Goal: Information Seeking & Learning: Learn about a topic

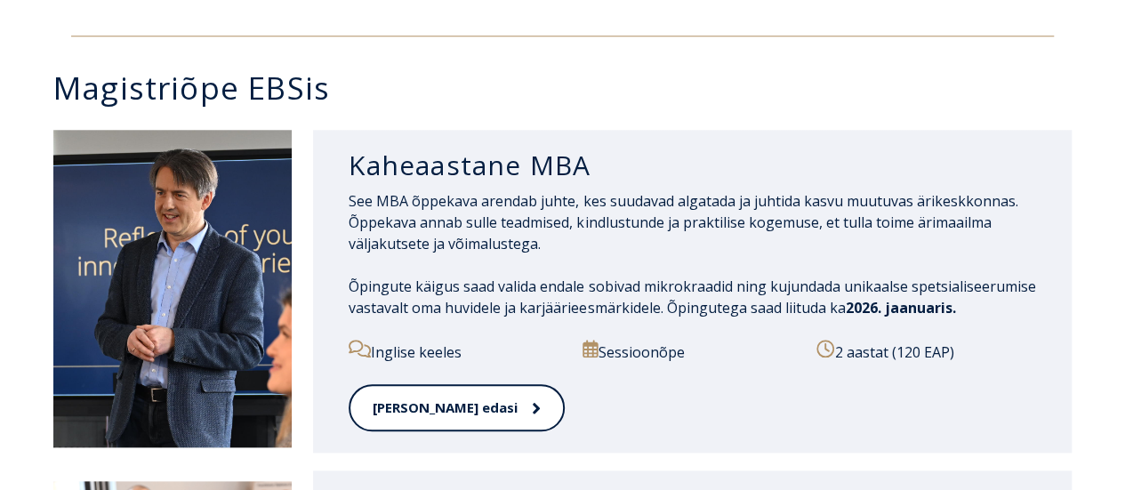
scroll to position [838, 0]
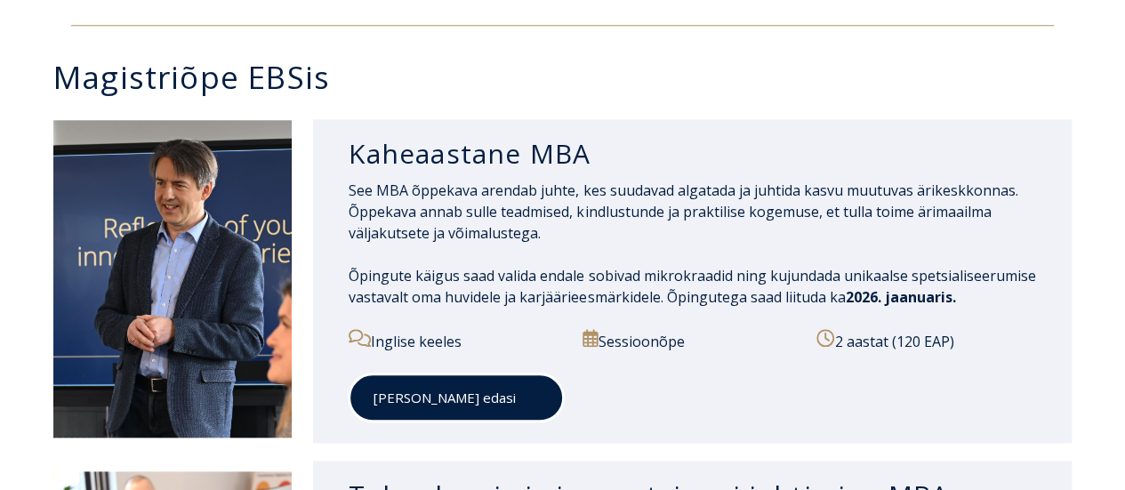
click at [462, 390] on link "[PERSON_NAME] edasi" at bounding box center [456, 398] width 215 height 49
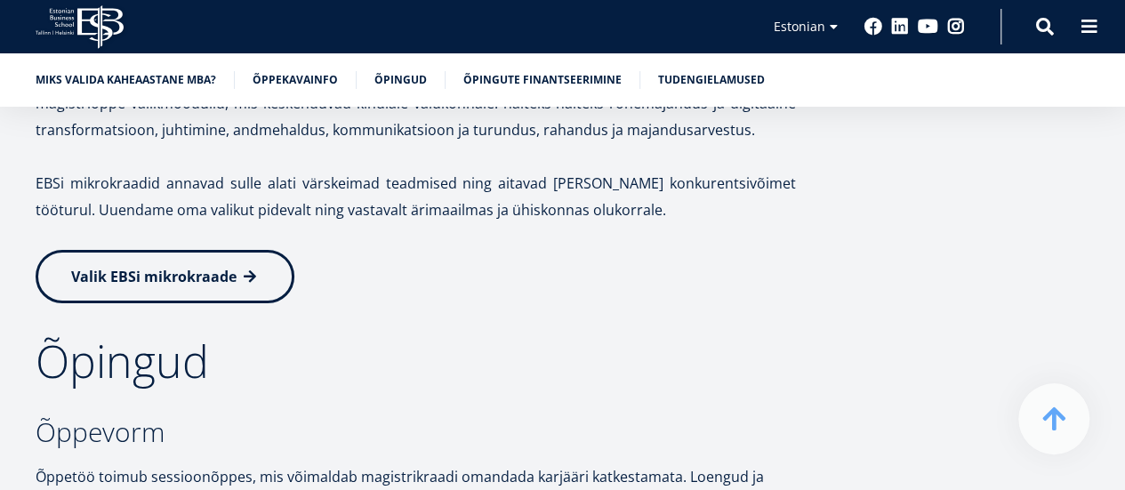
scroll to position [2907, 0]
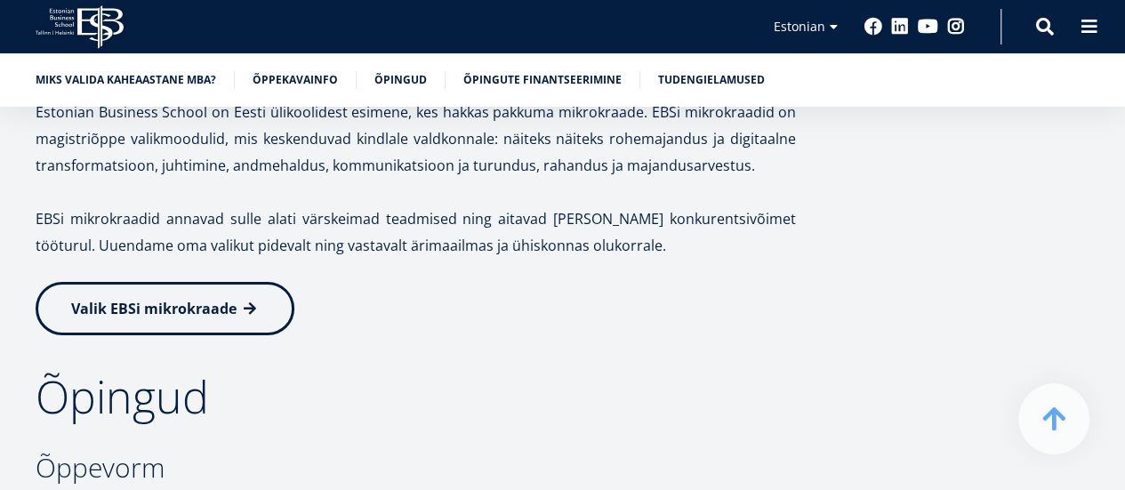
click at [208, 299] on span "Valik EBSi mikrokraade" at bounding box center [153, 309] width 165 height 20
